Goal: Information Seeking & Learning: Learn about a topic

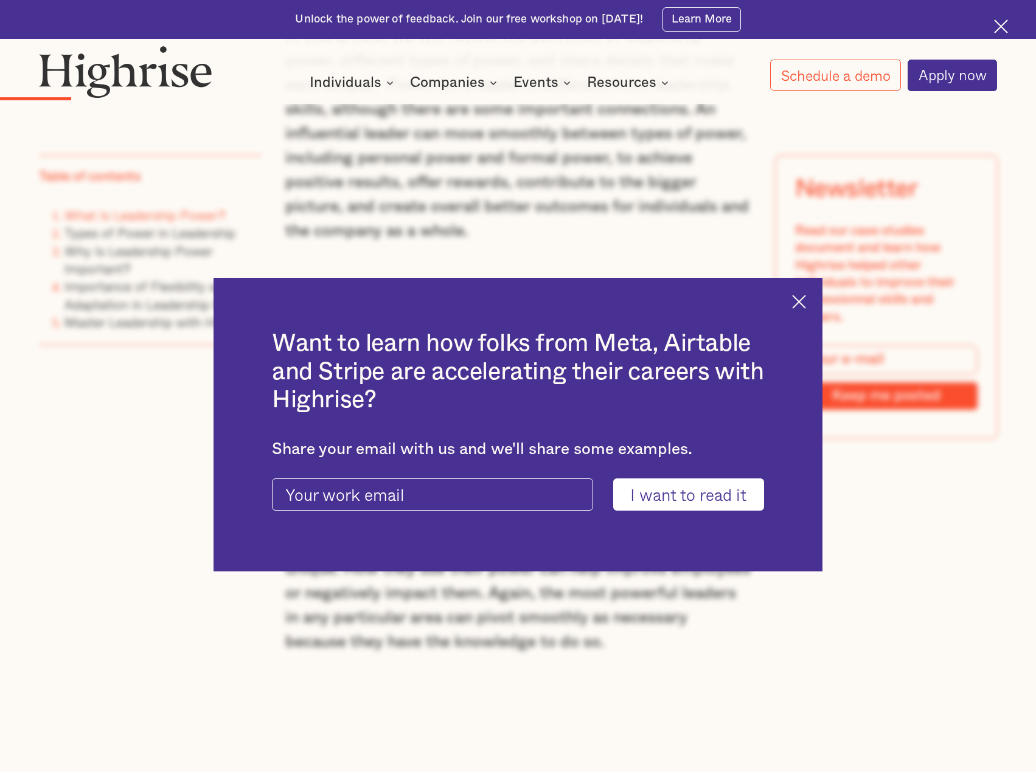
scroll to position [1316, 0]
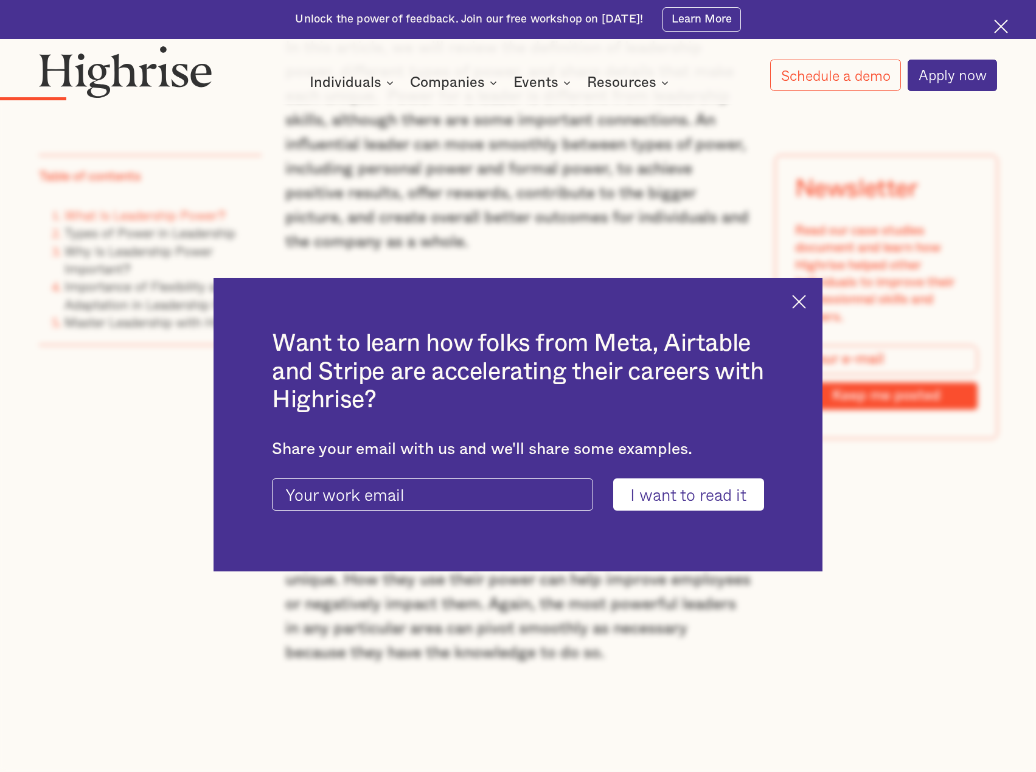
click at [805, 300] on img at bounding box center [799, 302] width 14 height 14
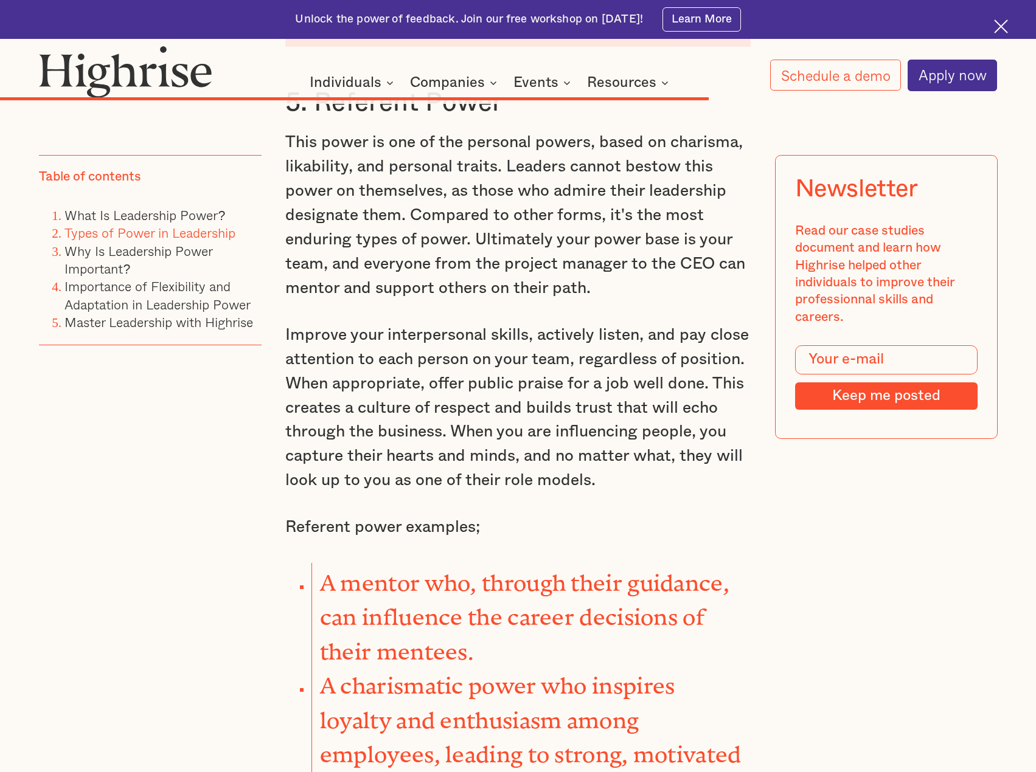
scroll to position [8941, 0]
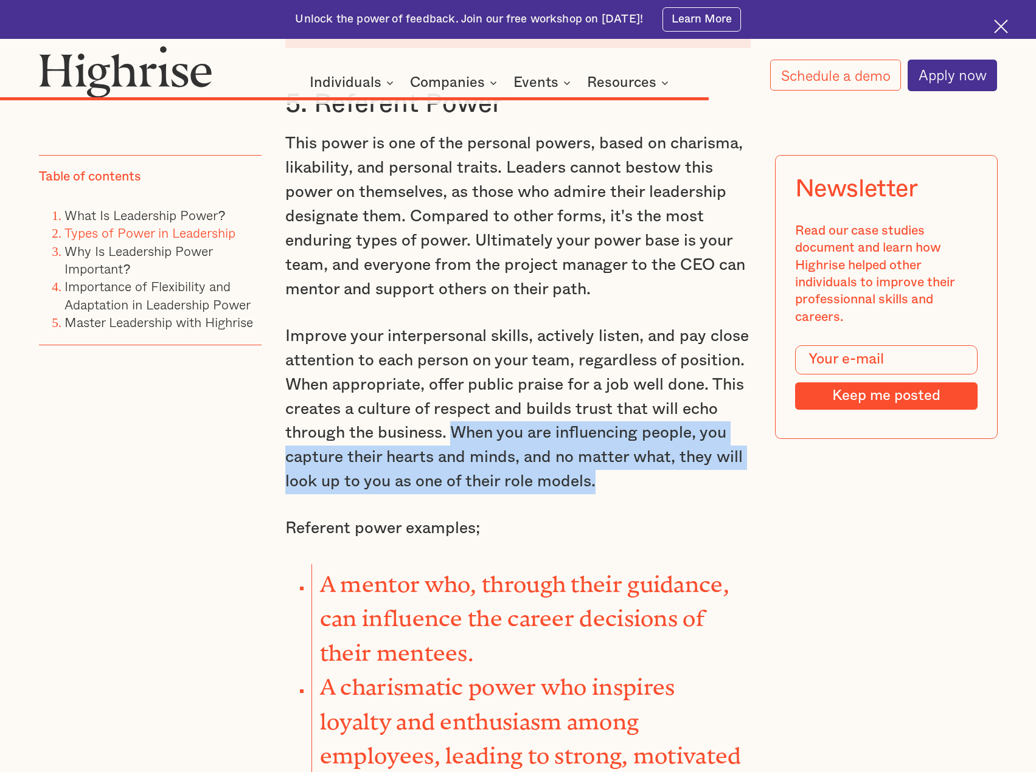
drag, startPoint x: 603, startPoint y: 412, endPoint x: 453, endPoint y: 368, distance: 156.5
click at [453, 368] on p "Improve your interpersonal skills, actively listen, and pay close attention to …" at bounding box center [517, 410] width 465 height 170
copy p "When you are influencing people, you capture their hearts and minds, and no mat…"
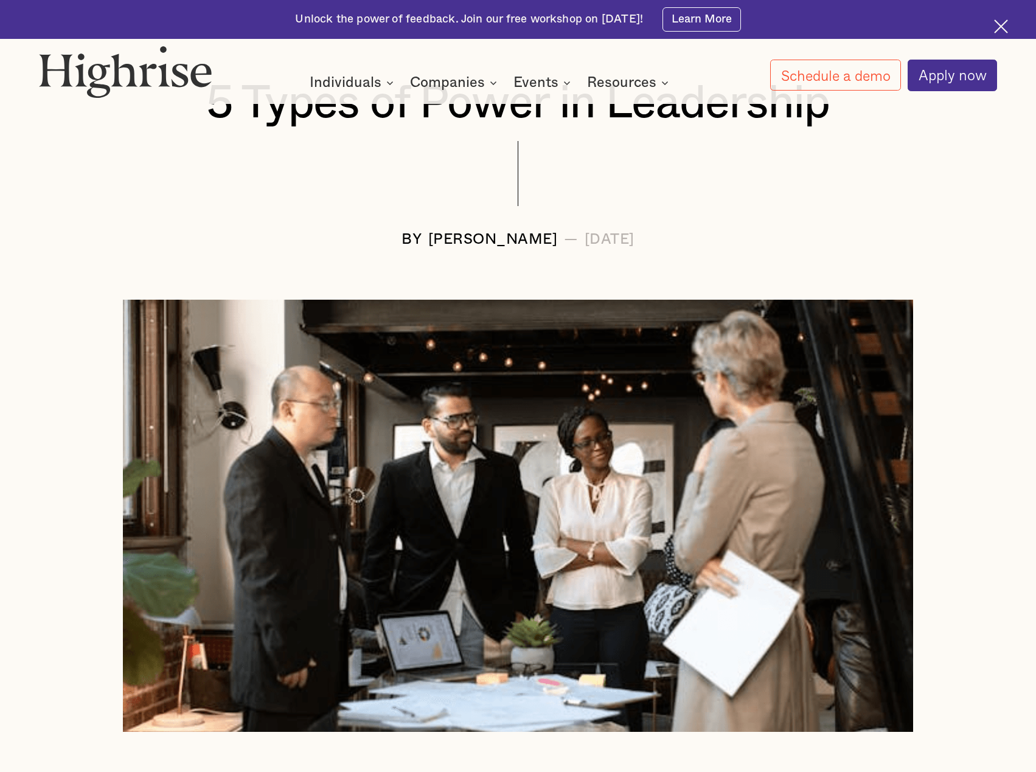
scroll to position [0, 0]
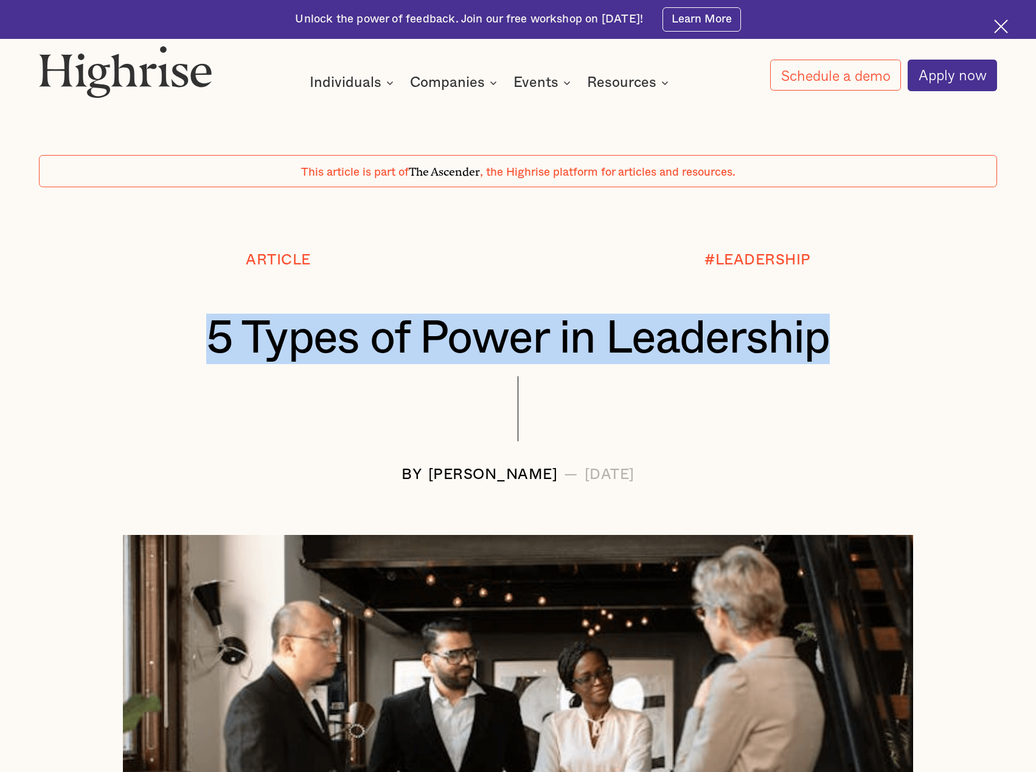
drag, startPoint x: 862, startPoint y: 356, endPoint x: 217, endPoint y: 368, distance: 644.8
click at [211, 364] on h1 "5 Types of Power in Leadership" at bounding box center [517, 339] width 878 height 50
copy h1 "5 Types of Power in Leadership"
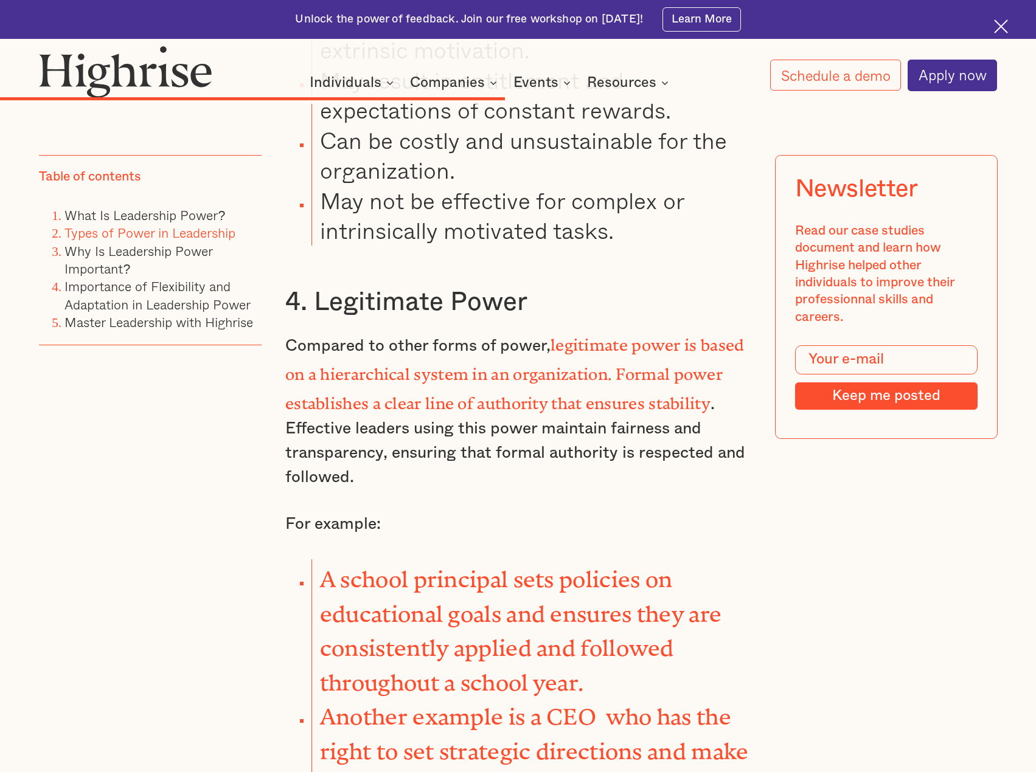
scroll to position [6630, 0]
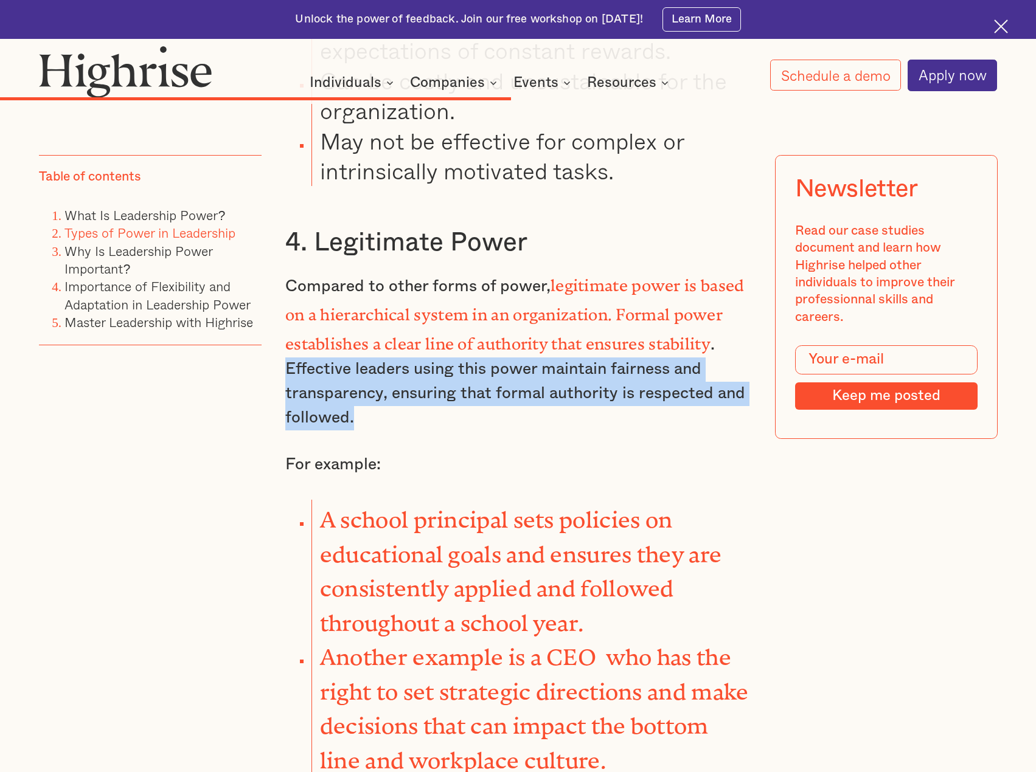
drag, startPoint x: 356, startPoint y: 338, endPoint x: 280, endPoint y: 278, distance: 97.0
click at [280, 278] on div "At the most basic level, power is the ability to influence others. This can be …" at bounding box center [518, 220] width 958 height 11635
copy p "Effective leaders using this power maintain fairness and transparency, ensuring…"
